Goal: Task Accomplishment & Management: Use online tool/utility

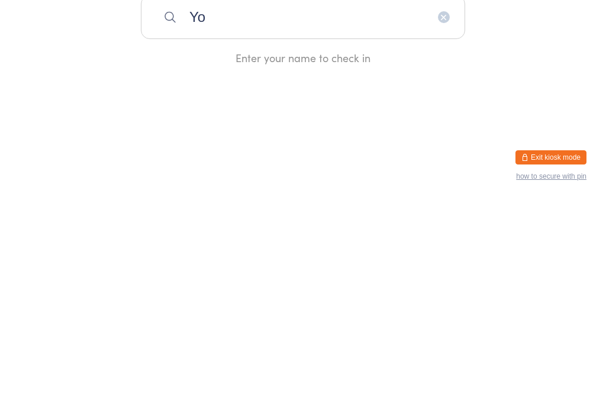
type input "Y"
type input "G"
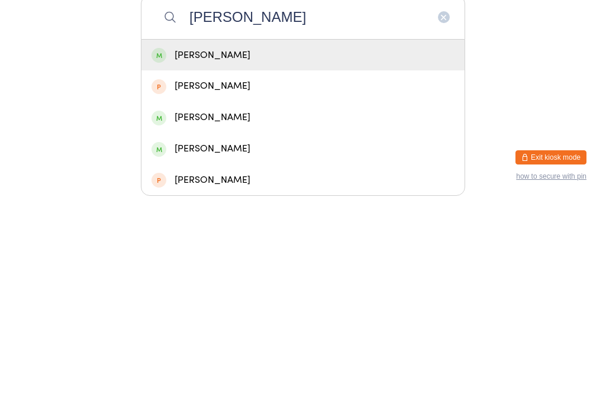
type input "[PERSON_NAME]"
click at [240, 354] on div "[PERSON_NAME]" at bounding box center [302, 362] width 303 height 16
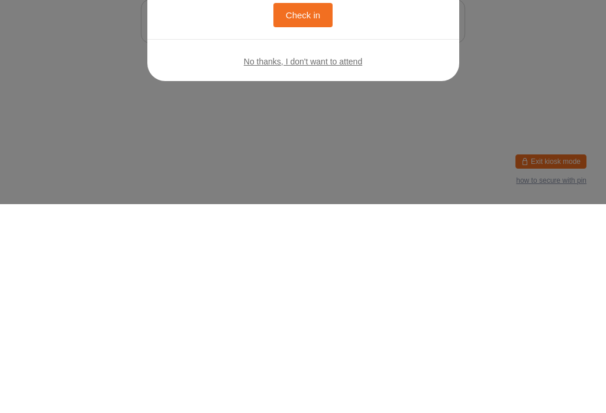
click at [289, 216] on button "Check in" at bounding box center [302, 224] width 59 height 24
click at [300, 216] on input "search" at bounding box center [303, 230] width 324 height 44
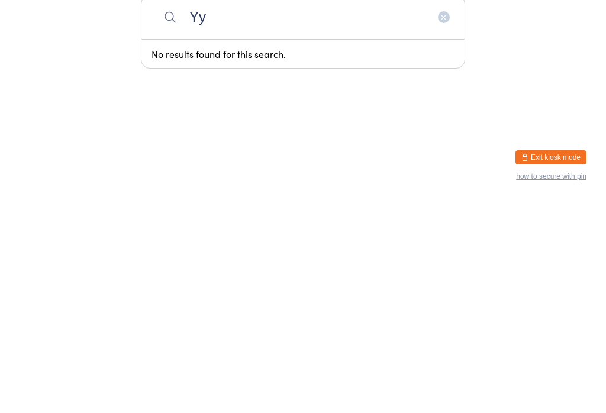
type input "Y"
click at [460, 119] on html "You have now entered Kiosk Mode. Members will be able to check themselves in us…" at bounding box center [303, 206] width 606 height 413
click at [491, 143] on html "You have now entered Kiosk Mode. Members will be able to check themselves in us…" at bounding box center [303, 206] width 606 height 413
click at [264, 147] on html "You have now entered Kiosk Mode. Members will be able to check themselves in us…" at bounding box center [303, 206] width 606 height 413
click at [310, 263] on div "Enter your name to check in" at bounding box center [303, 270] width 324 height 15
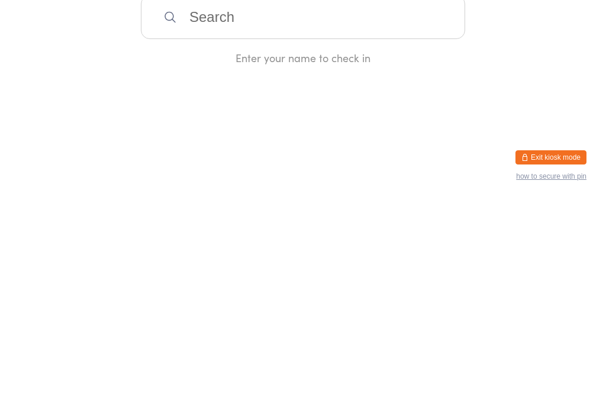
click at [212, 234] on input "search" at bounding box center [303, 230] width 324 height 44
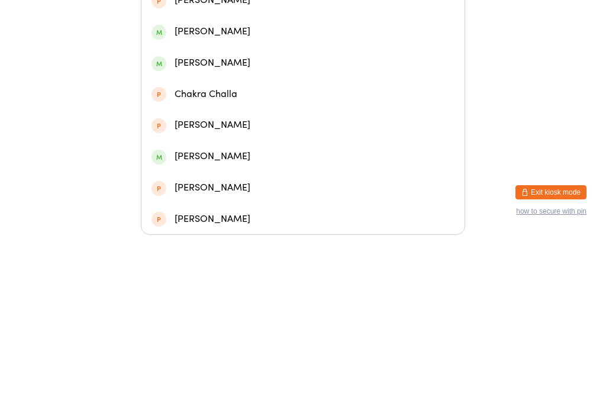
type input "[PERSON_NAME]"
click at [256, 194] on div "[PERSON_NAME]" at bounding box center [302, 209] width 323 height 31
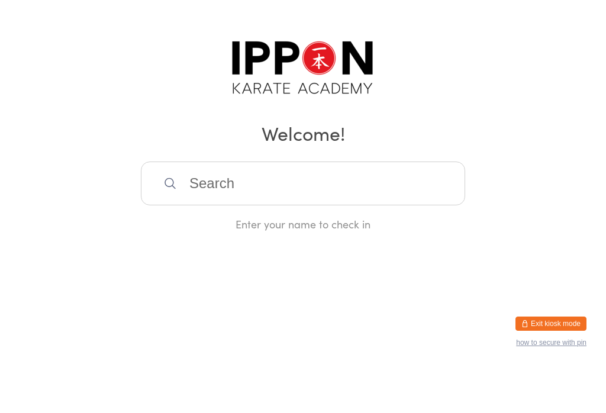
click at [255, 151] on div "Manual search Scanner input Check Out Welcome! Enter your name to check in" at bounding box center [303, 139] width 606 height 278
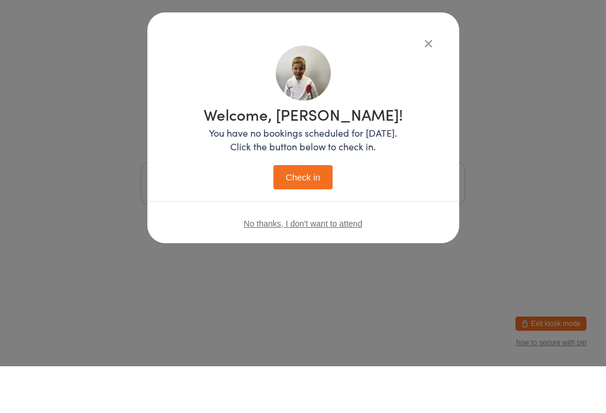
click at [327, 266] on span "No thanks, I don't want to attend" at bounding box center [303, 270] width 118 height 9
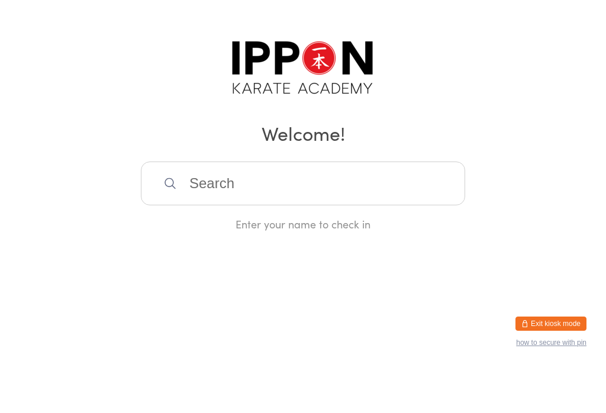
click at [395, 208] on input "search" at bounding box center [303, 230] width 324 height 44
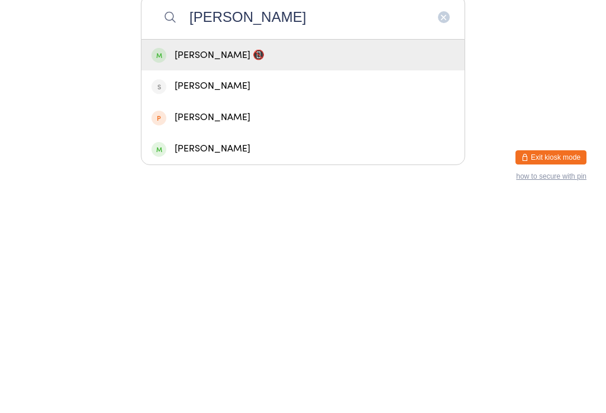
type input "[PERSON_NAME]"
click at [276, 260] on div "[PERSON_NAME] 📵" at bounding box center [302, 268] width 303 height 16
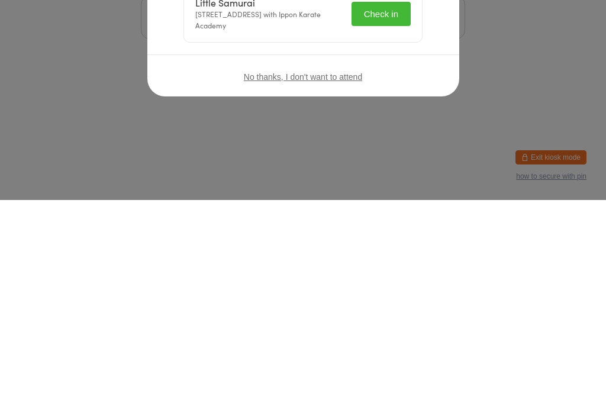
click at [391, 228] on button "Check in" at bounding box center [380, 227] width 59 height 24
click at [390, 230] on div "Checked in successfully!" at bounding box center [376, 227] width 69 height 22
